Goal: Task Accomplishment & Management: Use online tool/utility

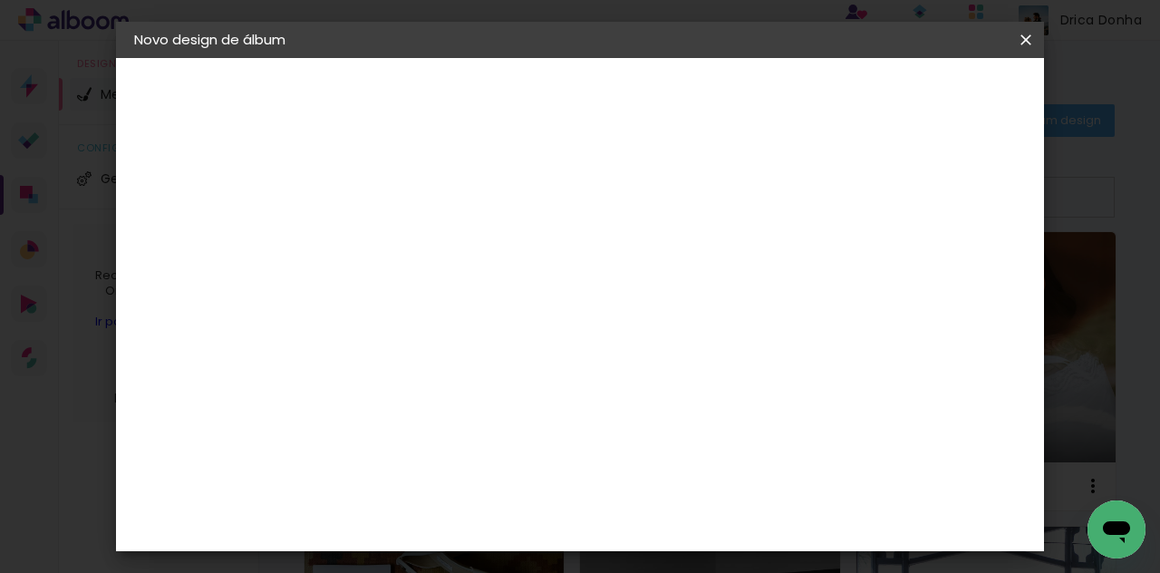
click at [431, 238] on input at bounding box center [431, 243] width 0 height 28
type input "Lyvia e Gabriel"
type paper-input "Lyvia e Gabriel"
click at [0, 0] on slot "Avançar" at bounding box center [0, 0] width 0 height 0
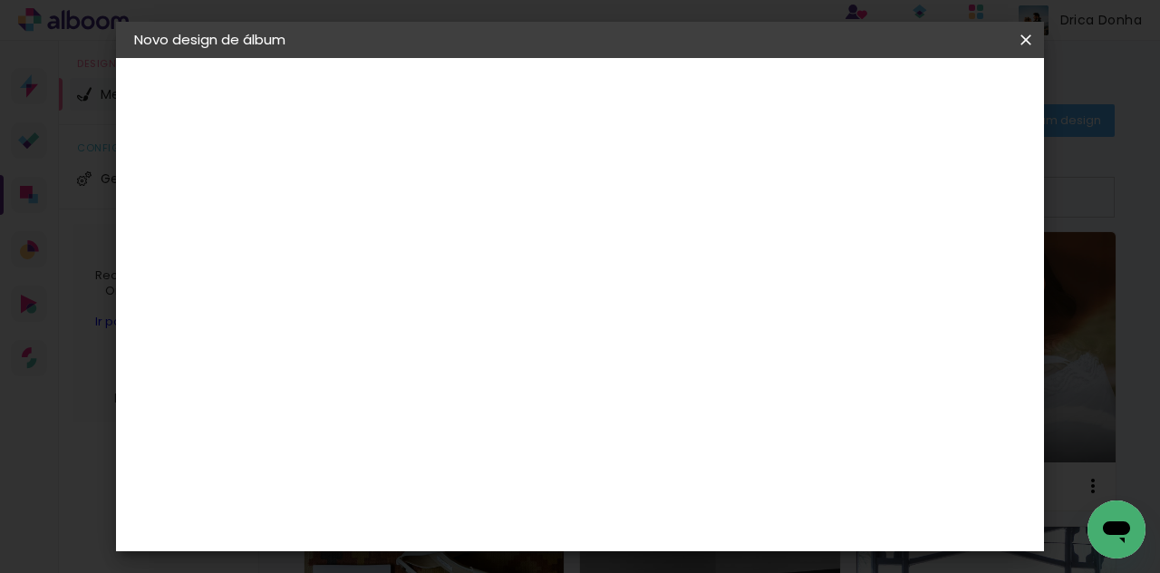
click at [0, 0] on slot "Avançar" at bounding box center [0, 0] width 0 height 0
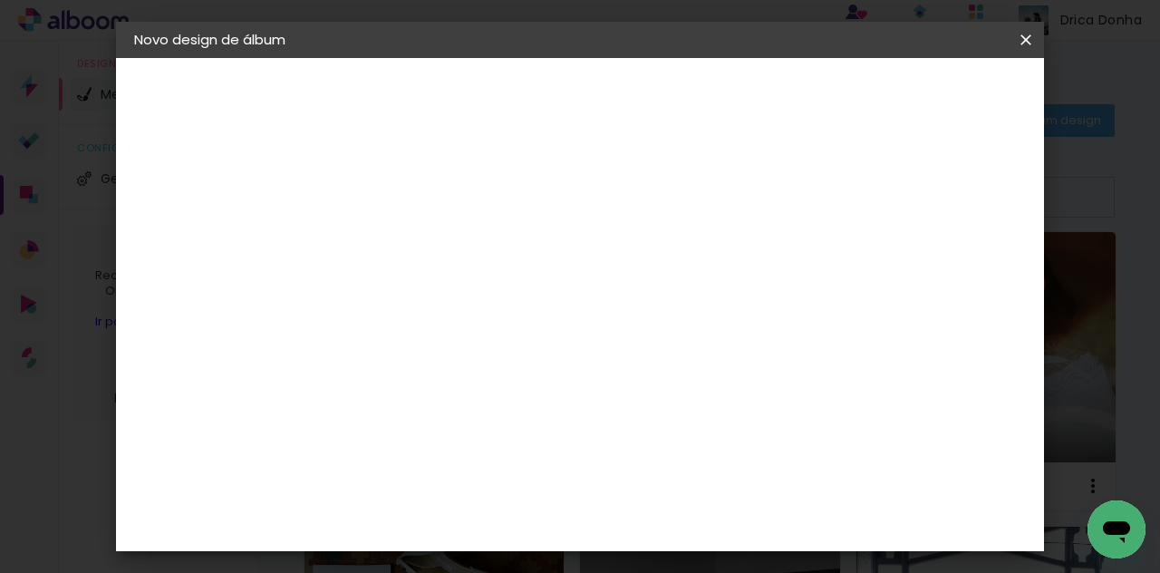
click at [747, 90] on span "Iniciar design" at bounding box center [726, 102] width 42 height 25
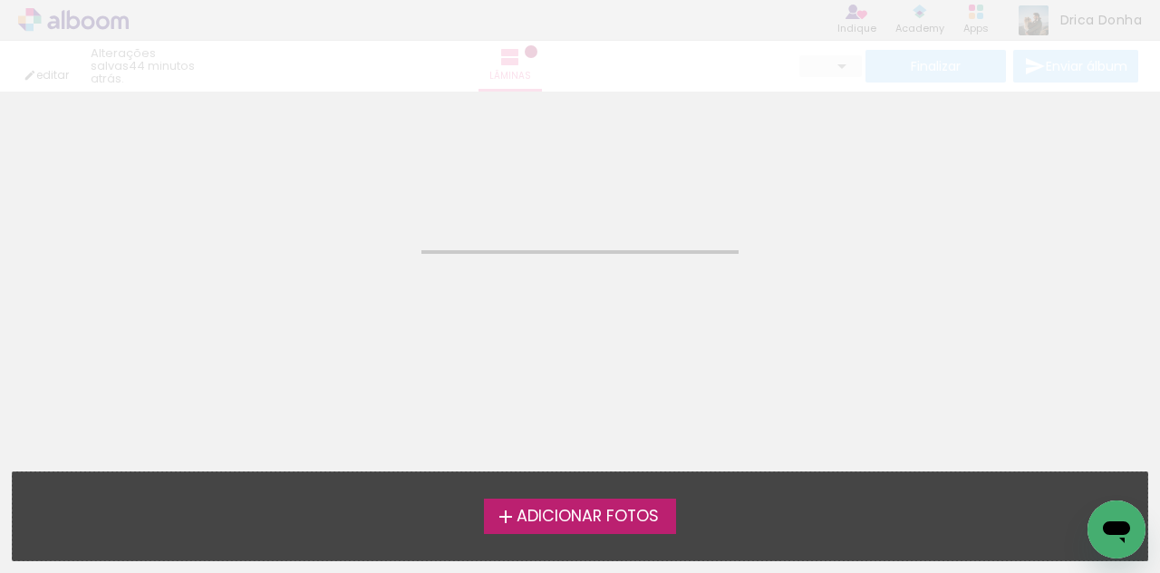
click at [578, 520] on span "Adicionar Fotos" at bounding box center [588, 517] width 142 height 16
click at [0, 0] on input "file" at bounding box center [0, 0] width 0 height 0
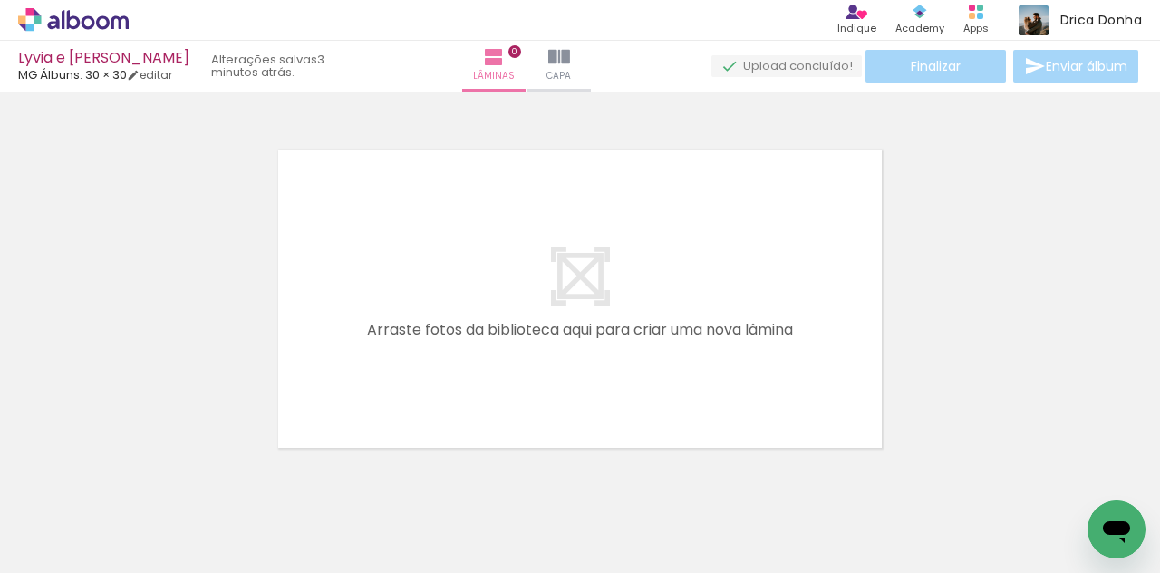
scroll to position [23, 0]
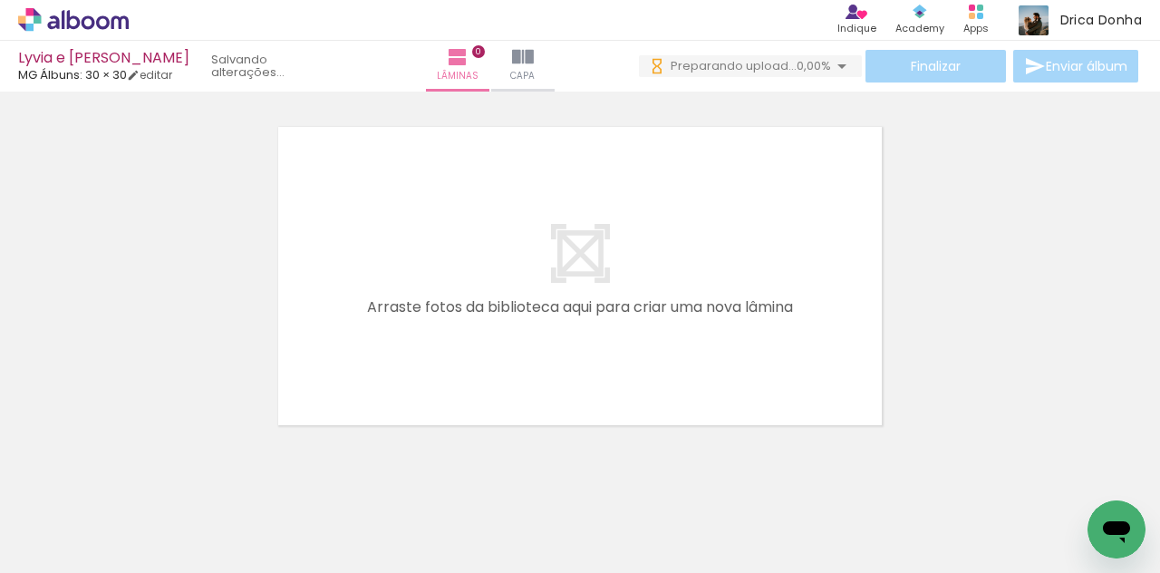
click at [75, 538] on span "Adicionar Fotos" at bounding box center [64, 548] width 54 height 20
click at [0, 0] on input "file" at bounding box center [0, 0] width 0 height 0
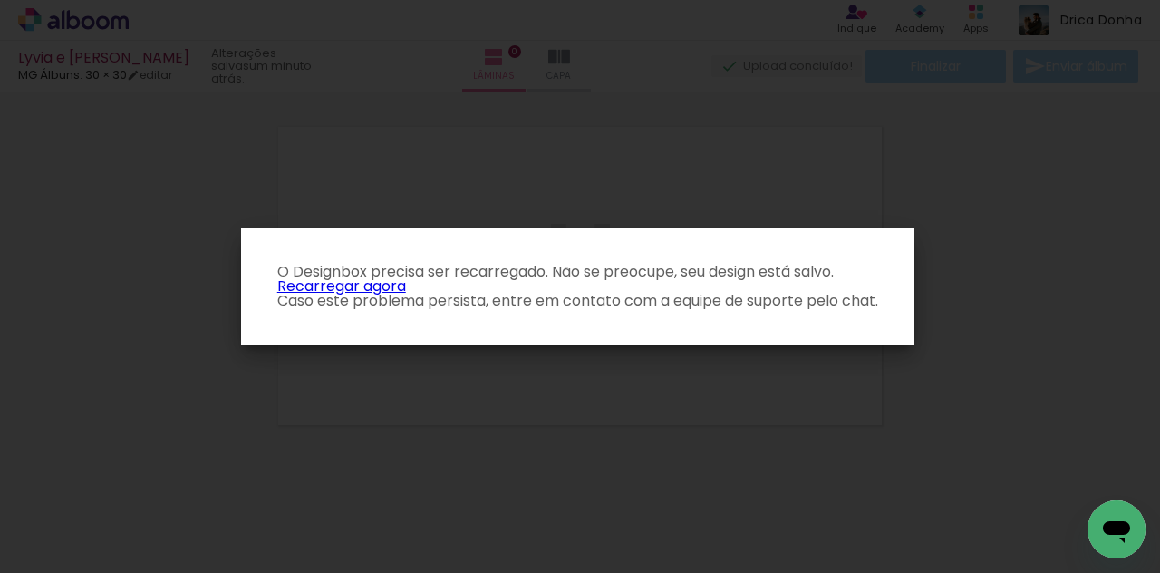
click at [359, 282] on link "Recarregar agora" at bounding box center [341, 286] width 129 height 21
